Goal: Information Seeking & Learning: Understand process/instructions

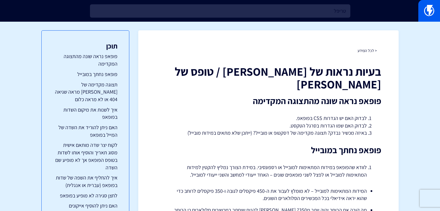
click at [217, 9] on input "טריפל" at bounding box center [220, 10] width 261 height 13
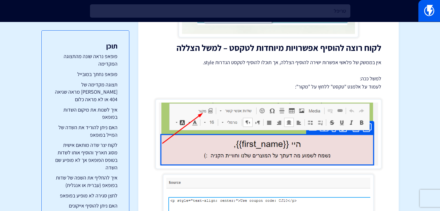
click at [217, 9] on input "טריפל" at bounding box center [220, 10] width 261 height 13
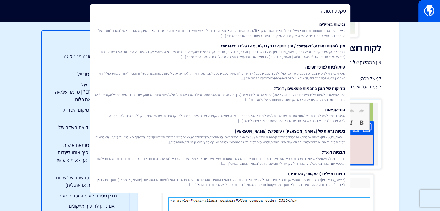
click at [293, 14] on input "טקסט תמונה" at bounding box center [220, 10] width 261 height 13
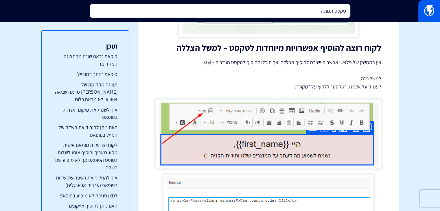
click at [293, 14] on input "טקסט תמונה" at bounding box center [220, 10] width 261 height 13
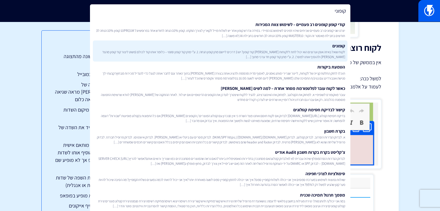
type input "קופוני"
click at [290, 55] on span "לקוח שואל באיזה אופן וערוצים הוא יכול לתת ללקוחות שלו קוד קופון? יש 3 דרכים ליי…" at bounding box center [220, 55] width 250 height 10
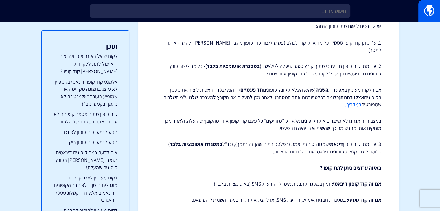
scroll to position [87, 0]
click at [351, 101] on link "במדריך." at bounding box center [353, 104] width 16 height 7
